Goal: Transaction & Acquisition: Subscribe to service/newsletter

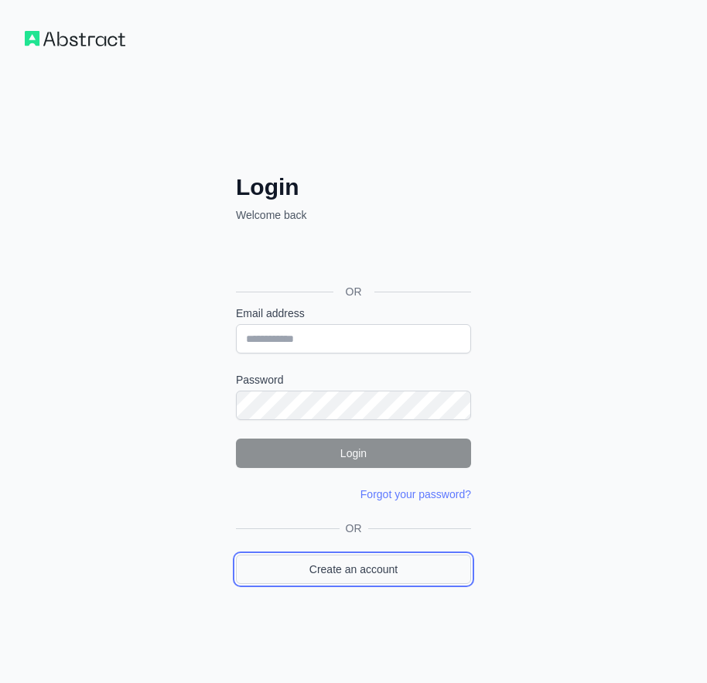
click at [387, 561] on link "Create an account" at bounding box center [353, 568] width 235 height 29
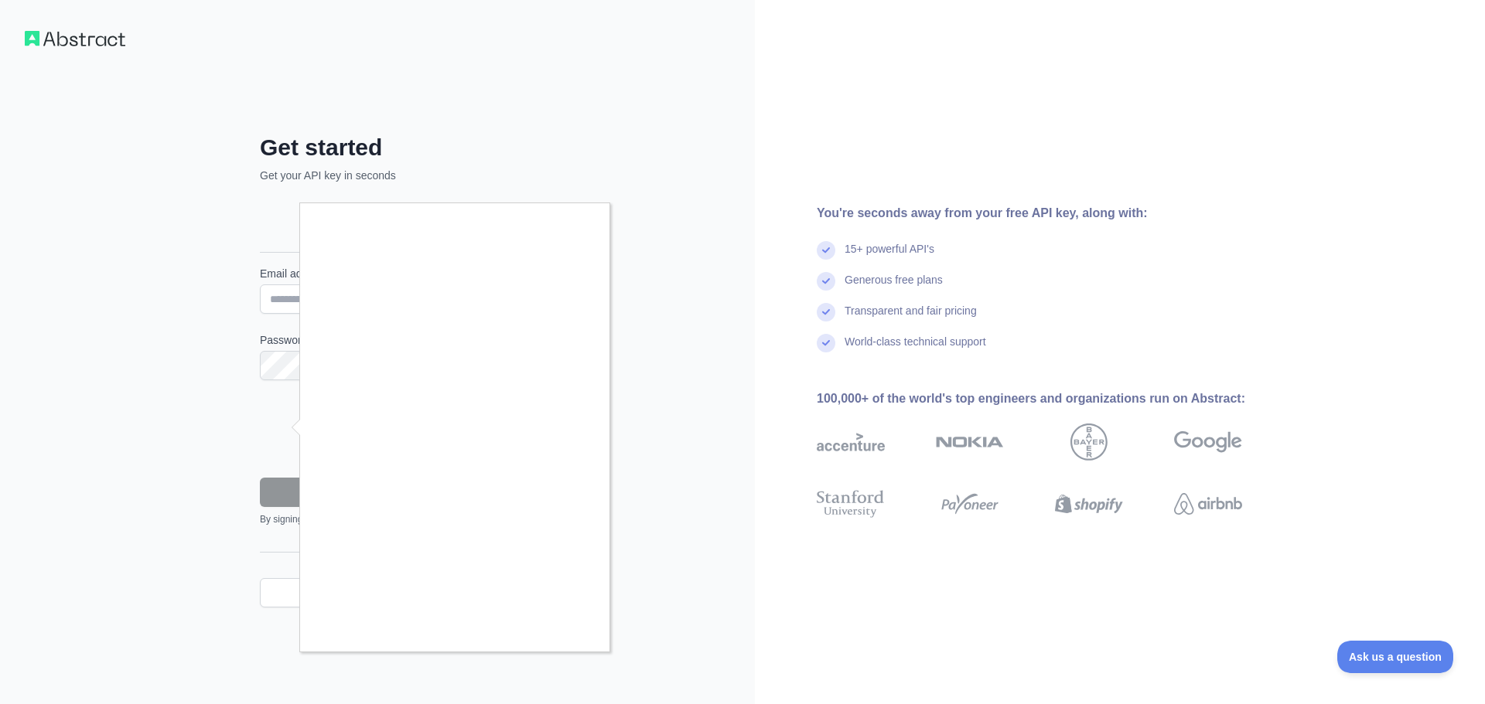
click at [296, 571] on div at bounding box center [742, 352] width 1485 height 704
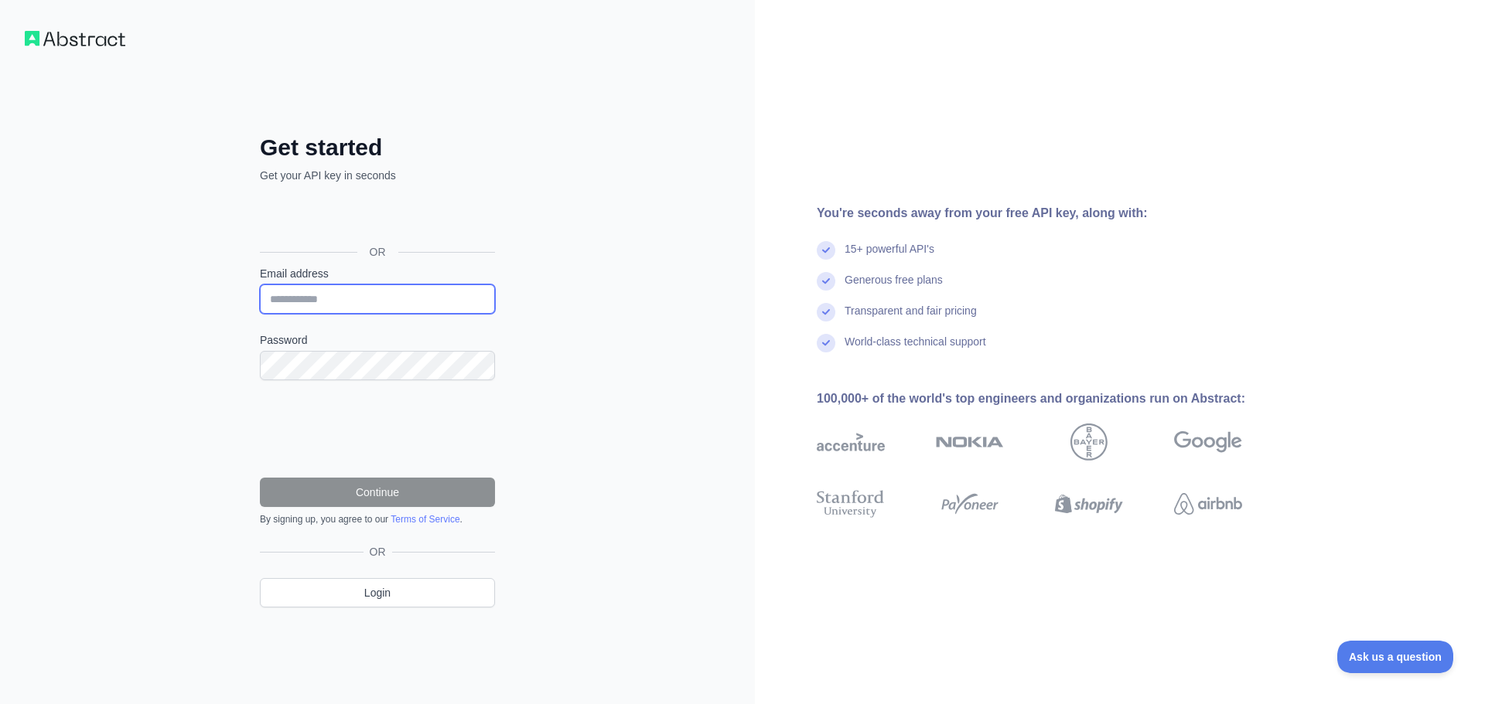
click at [315, 293] on input "Email address" at bounding box center [377, 299] width 235 height 29
paste input "**********"
type input "**********"
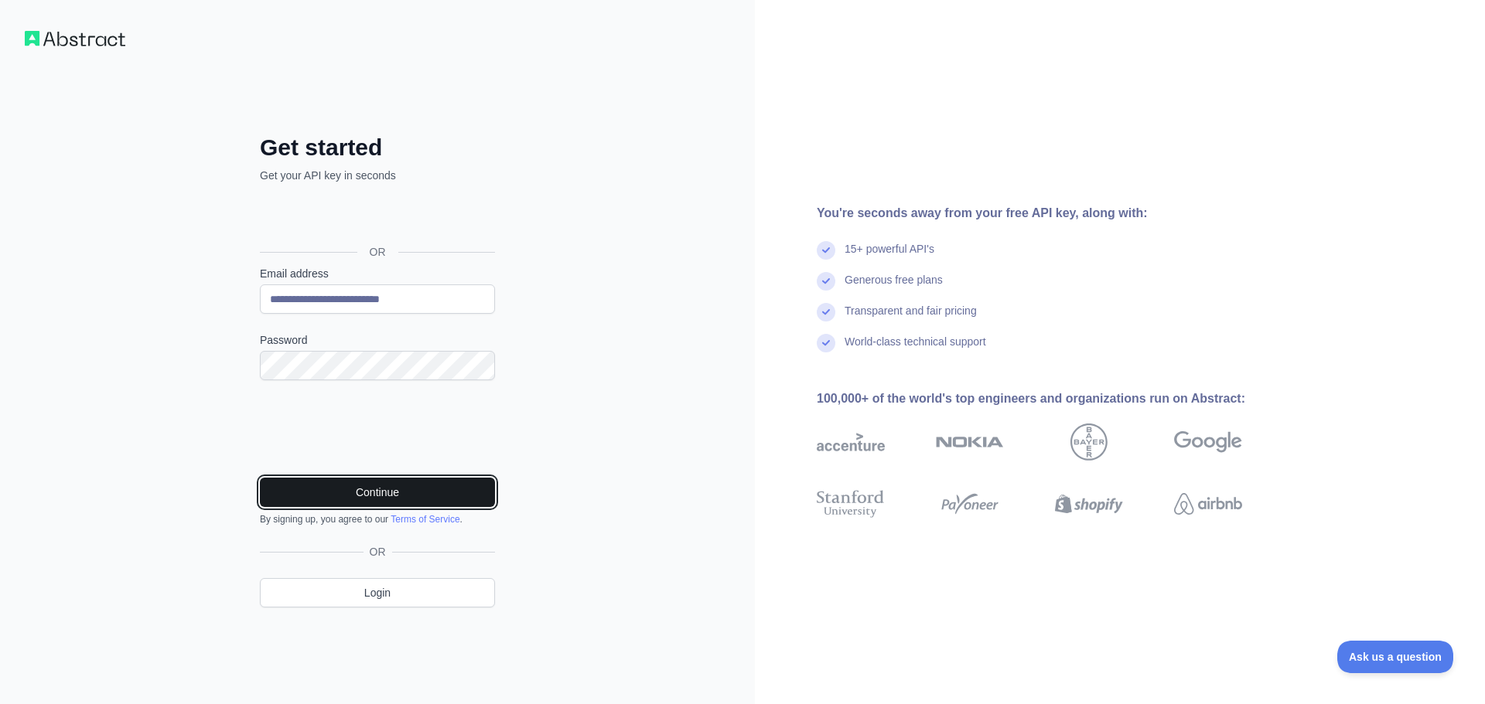
click at [365, 489] on button "Continue" at bounding box center [377, 492] width 235 height 29
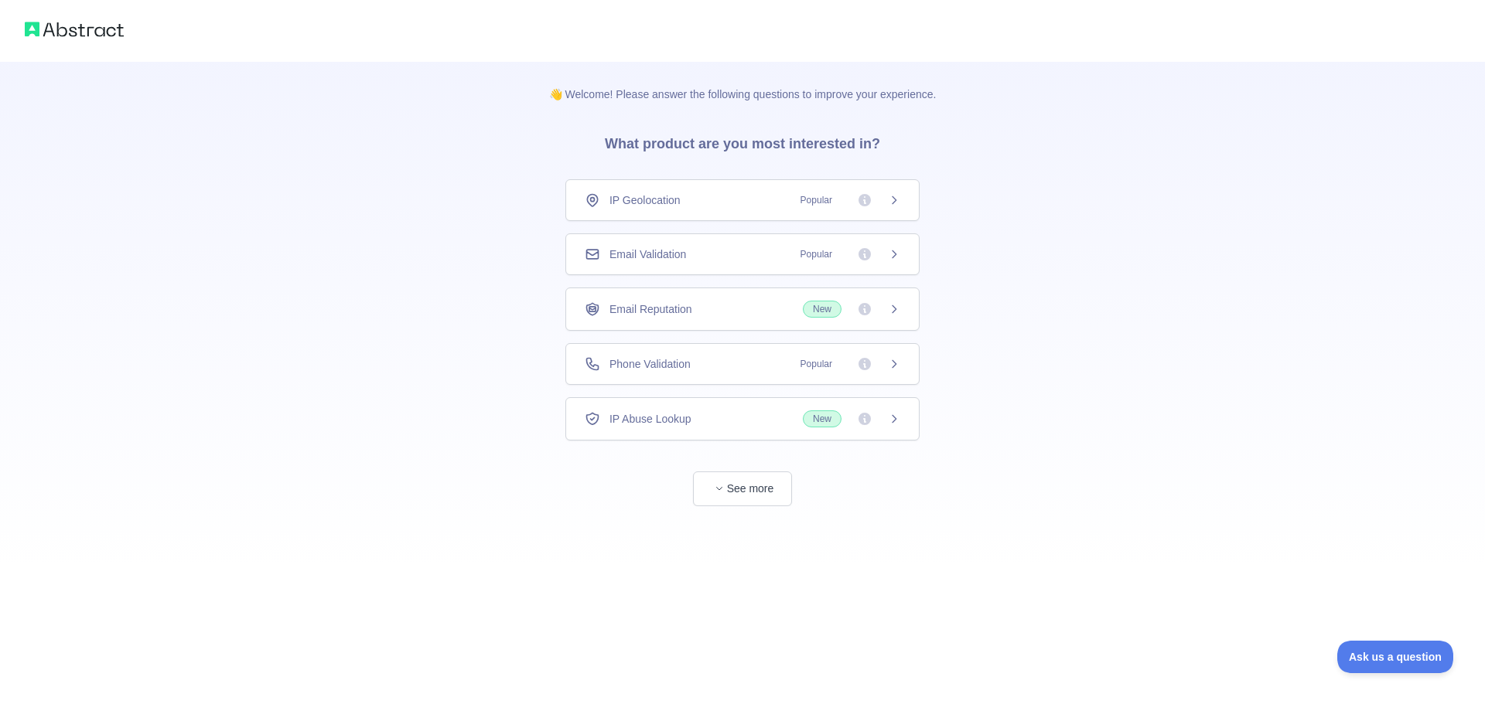
drag, startPoint x: 675, startPoint y: 252, endPoint x: 684, endPoint y: 247, distance: 10.1
click at [675, 252] on span "Email Validation" at bounding box center [647, 254] width 77 height 15
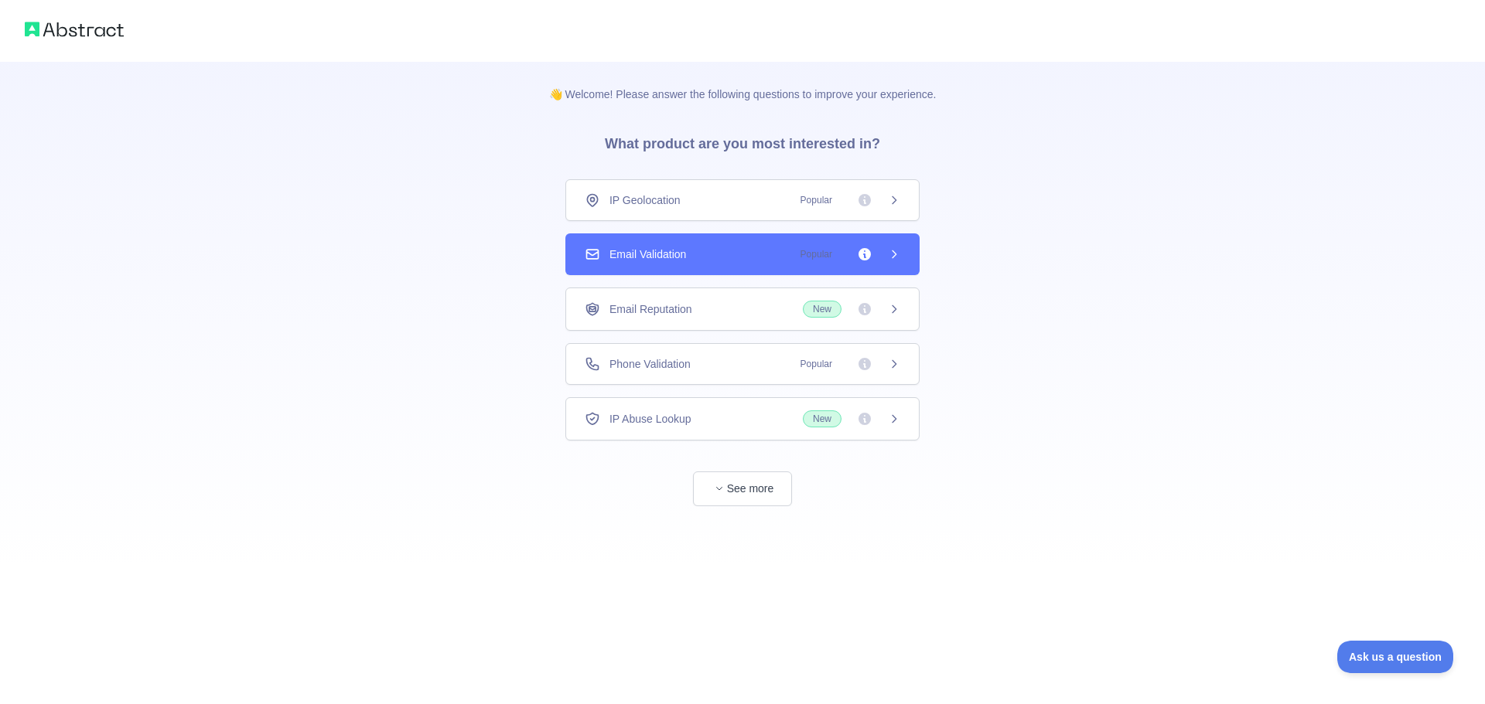
click at [781, 257] on div "Email Validation Popular" at bounding box center [742, 254] width 315 height 15
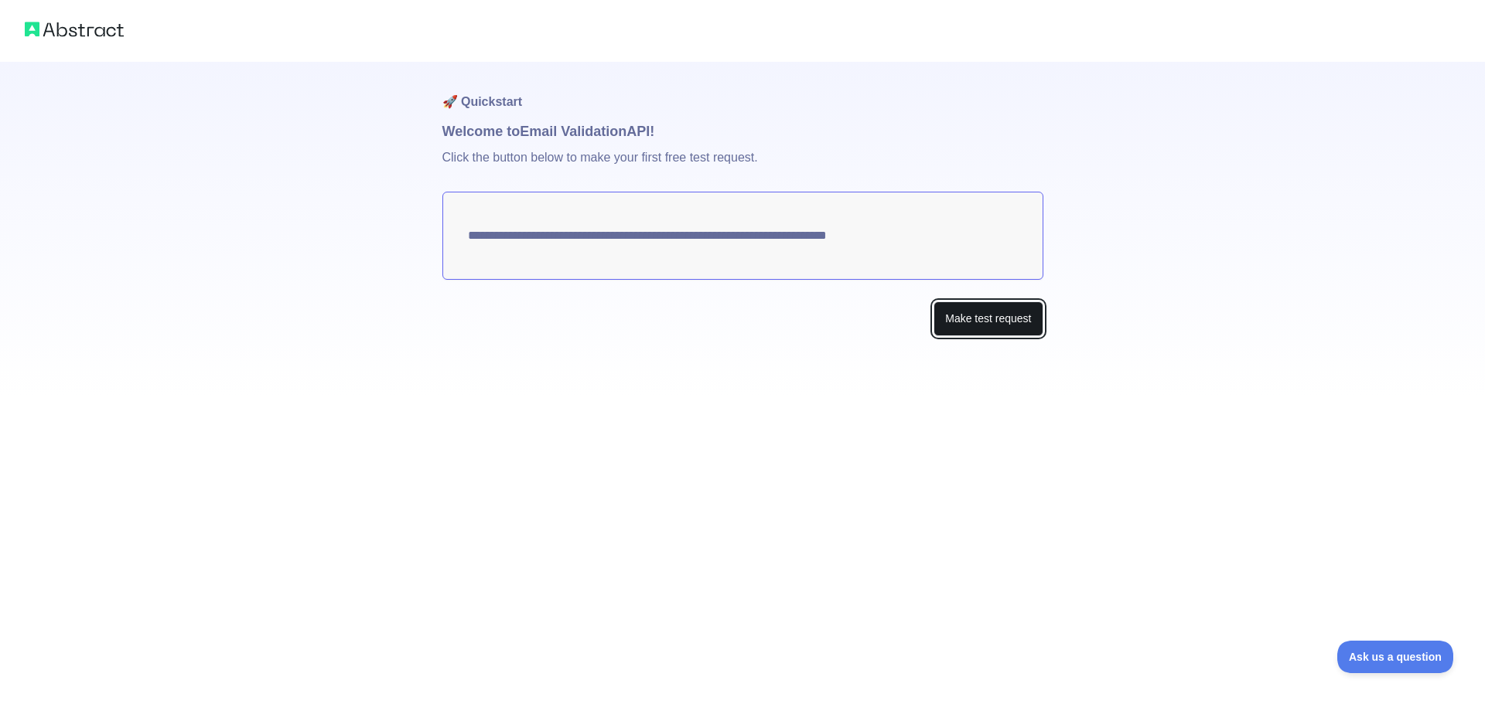
click at [984, 318] on button "Make test request" at bounding box center [987, 319] width 109 height 35
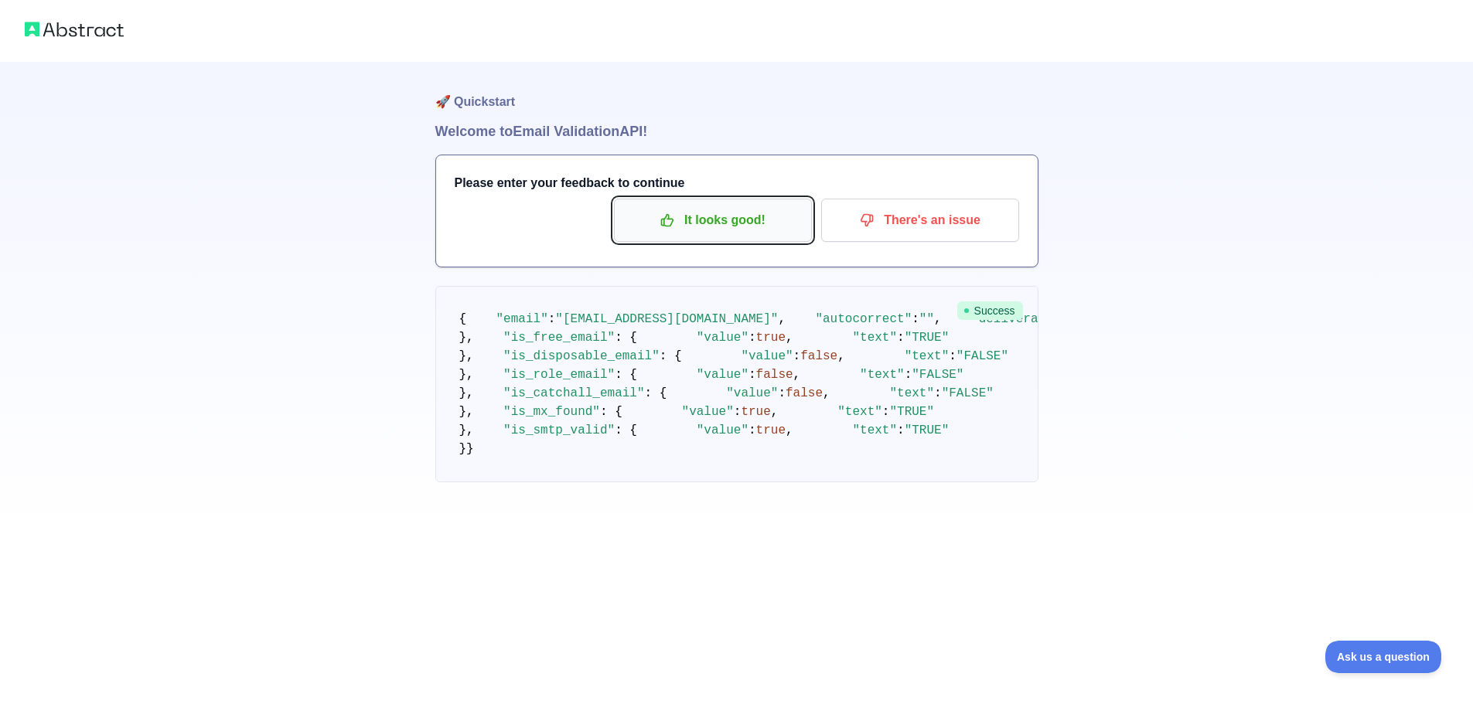
click at [692, 206] on button "It looks good!" at bounding box center [713, 220] width 198 height 43
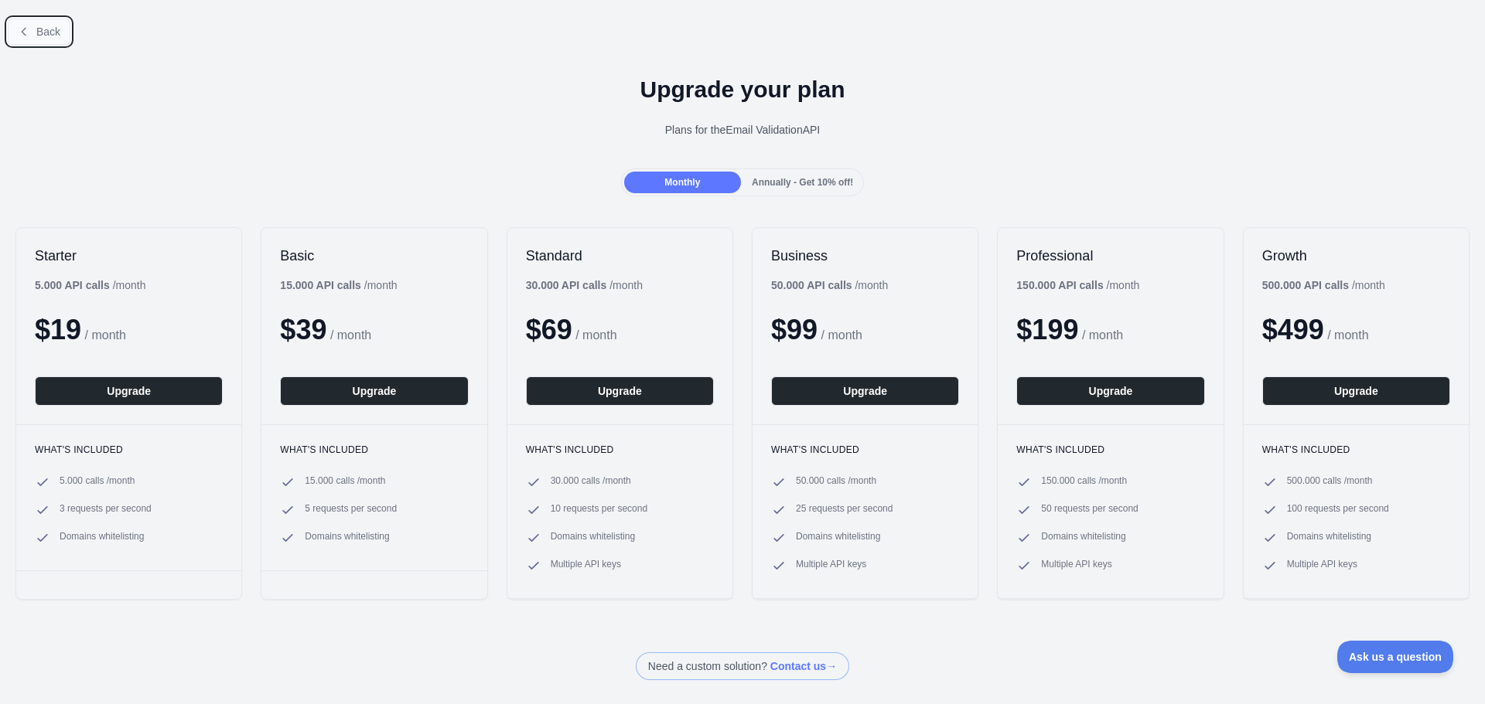
click at [36, 38] on button "Back" at bounding box center [39, 32] width 63 height 26
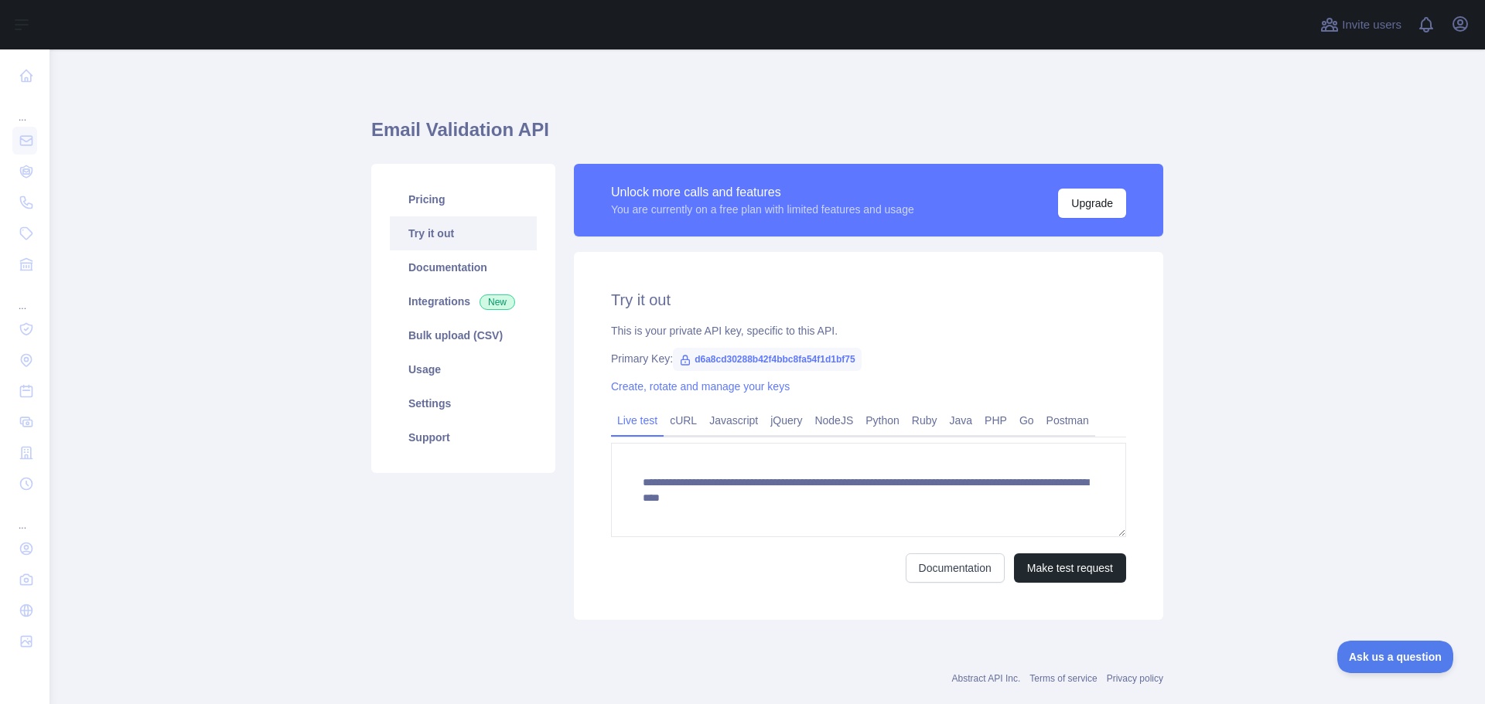
click at [730, 348] on span "d6a8cd30288b42f4bbc8fa54f1d1bf75" at bounding box center [767, 359] width 188 height 23
click at [748, 365] on span "d6a8cd30288b42f4bbc8fa54f1d1bf75" at bounding box center [767, 359] width 188 height 23
copy span "d6a8cd30288b42f4bbc8fa54f1d1bf75"
